Goal: Manage account settings

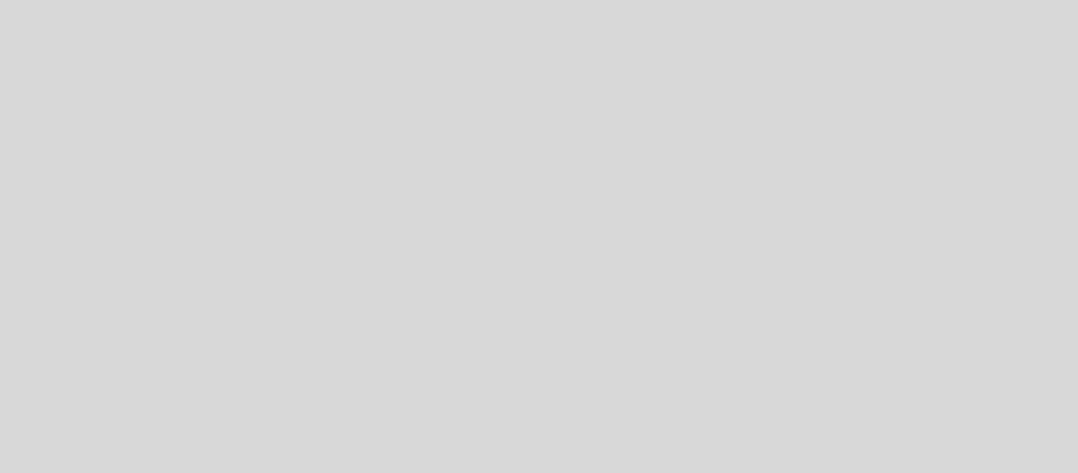
select select "es"
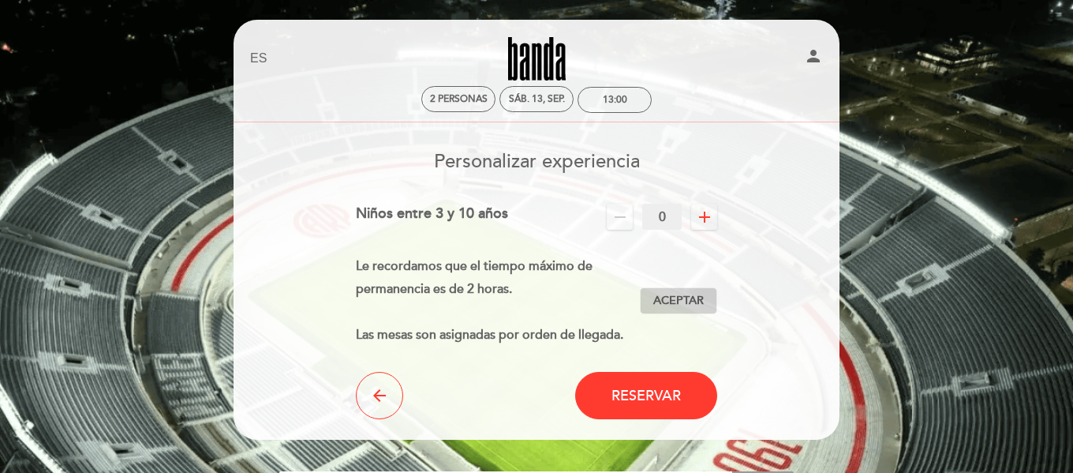
click at [699, 301] on span "Aceptar" at bounding box center [678, 301] width 51 height 17
click at [372, 388] on icon "arrow_back" at bounding box center [379, 395] width 19 height 19
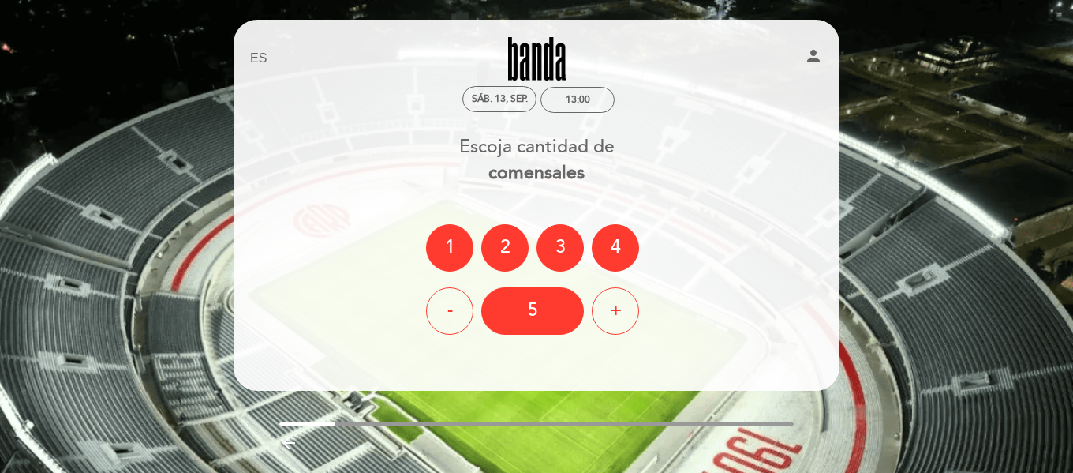
click at [703, 207] on div "Escoja cantidad de comensales 1 2 3 4 - 5 +" at bounding box center [537, 234] width 608 height 200
click at [623, 314] on div "+" at bounding box center [615, 310] width 47 height 47
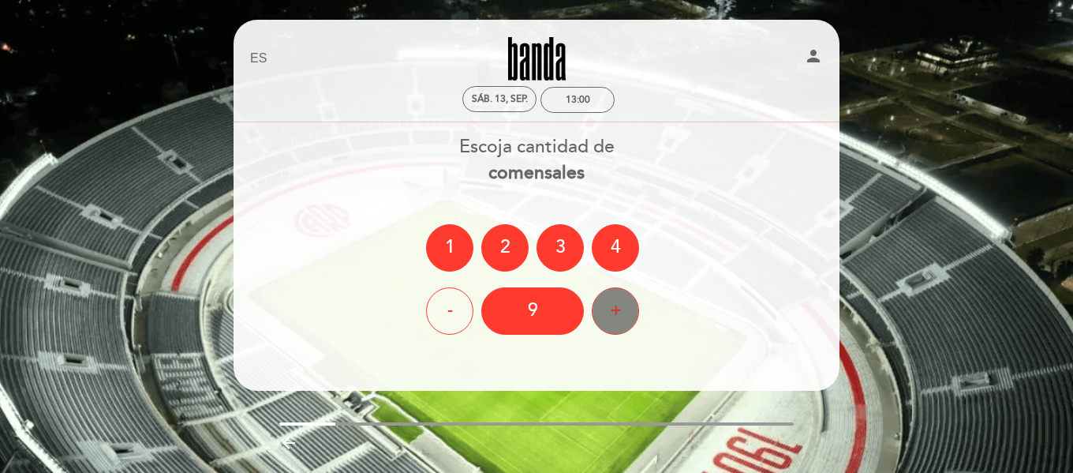
click at [623, 314] on div "+" at bounding box center [615, 310] width 47 height 47
click at [619, 312] on div "+" at bounding box center [615, 310] width 47 height 47
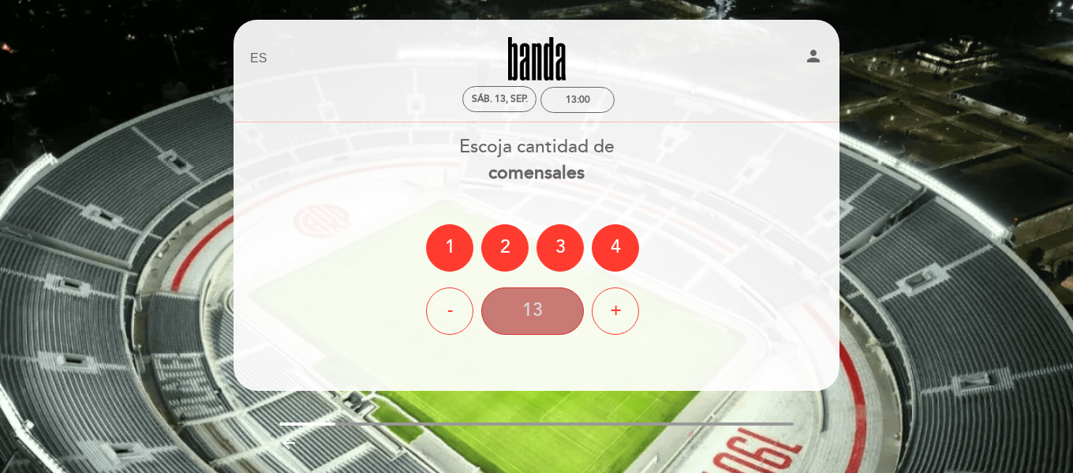
click at [549, 304] on div "13" at bounding box center [532, 310] width 103 height 47
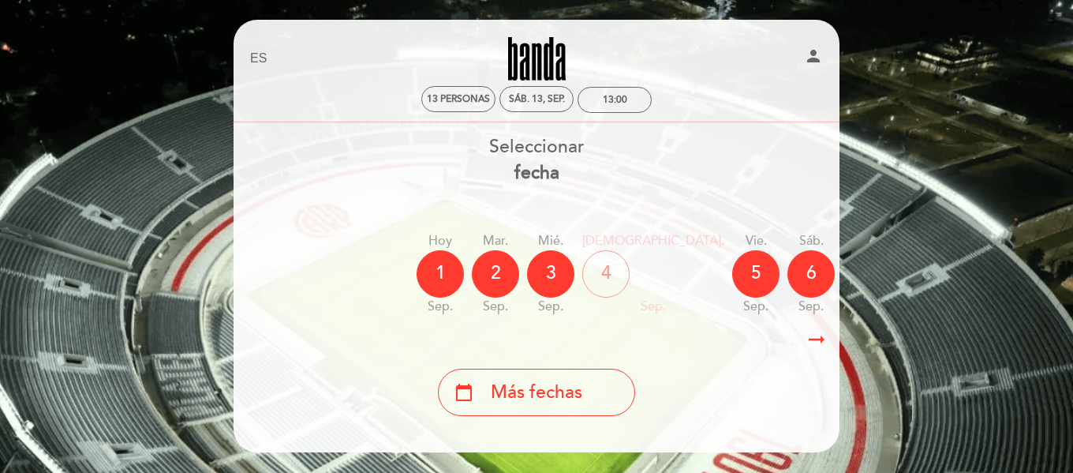
click at [818, 56] on icon "person" at bounding box center [813, 56] width 19 height 19
select select "es"
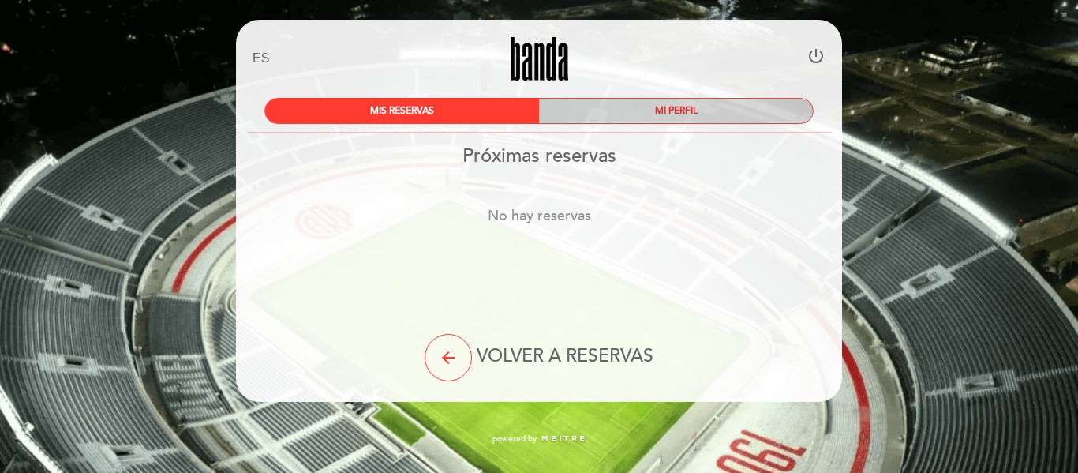
click at [653, 114] on div "MI PERFIL" at bounding box center [676, 111] width 274 height 24
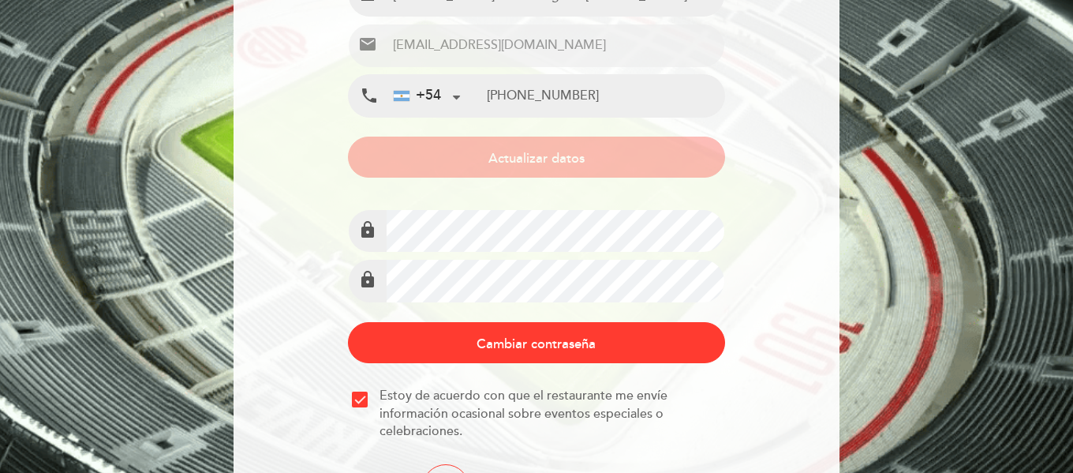
scroll to position [264, 0]
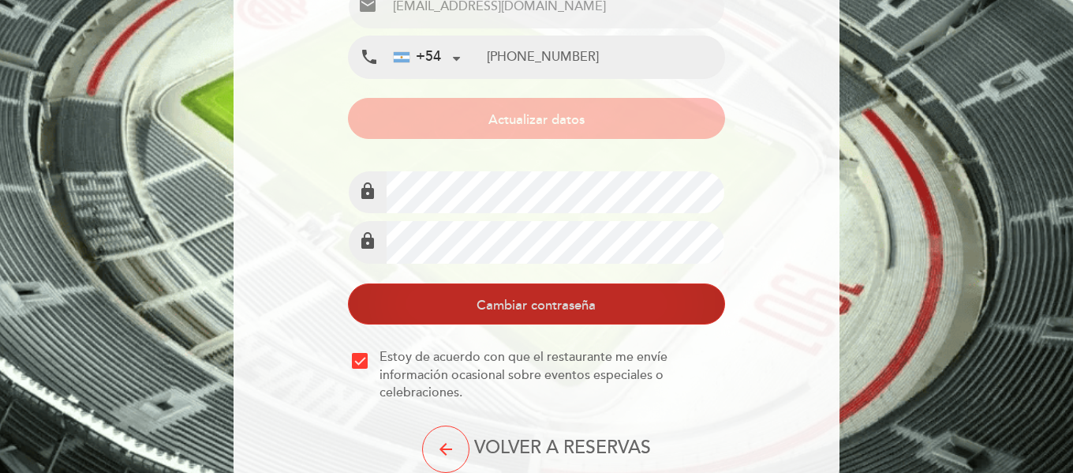
click at [552, 312] on button "Cambiar contraseña" at bounding box center [536, 303] width 376 height 41
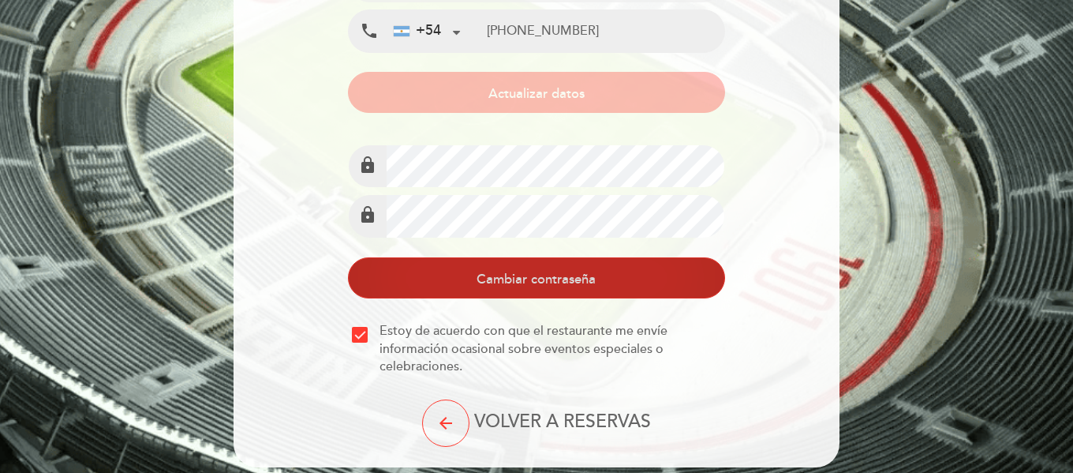
scroll to position [342, 0]
